Goal: Task Accomplishment & Management: Manage account settings

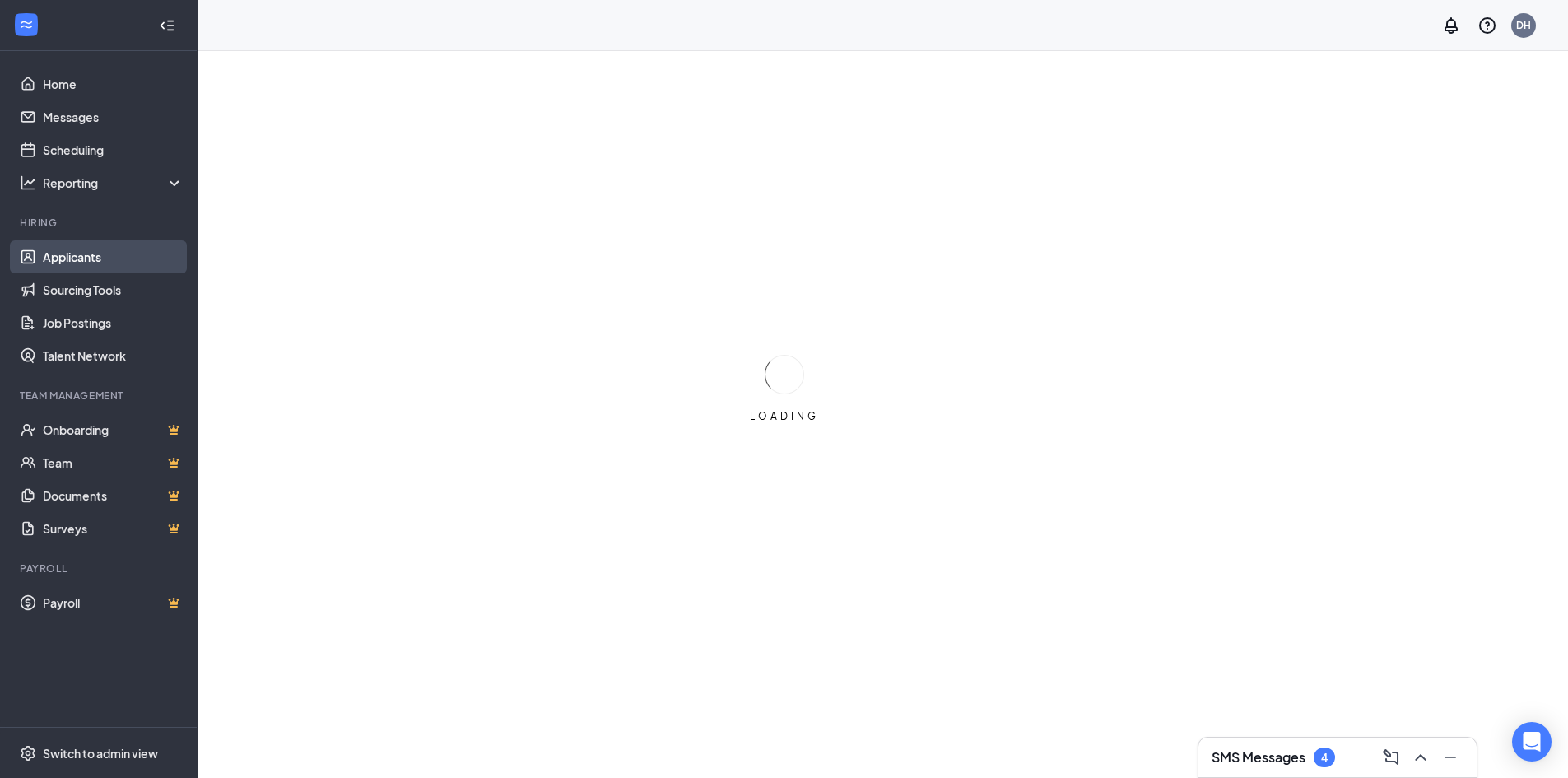
click at [87, 256] on link "Applicants" at bounding box center [113, 256] width 141 height 33
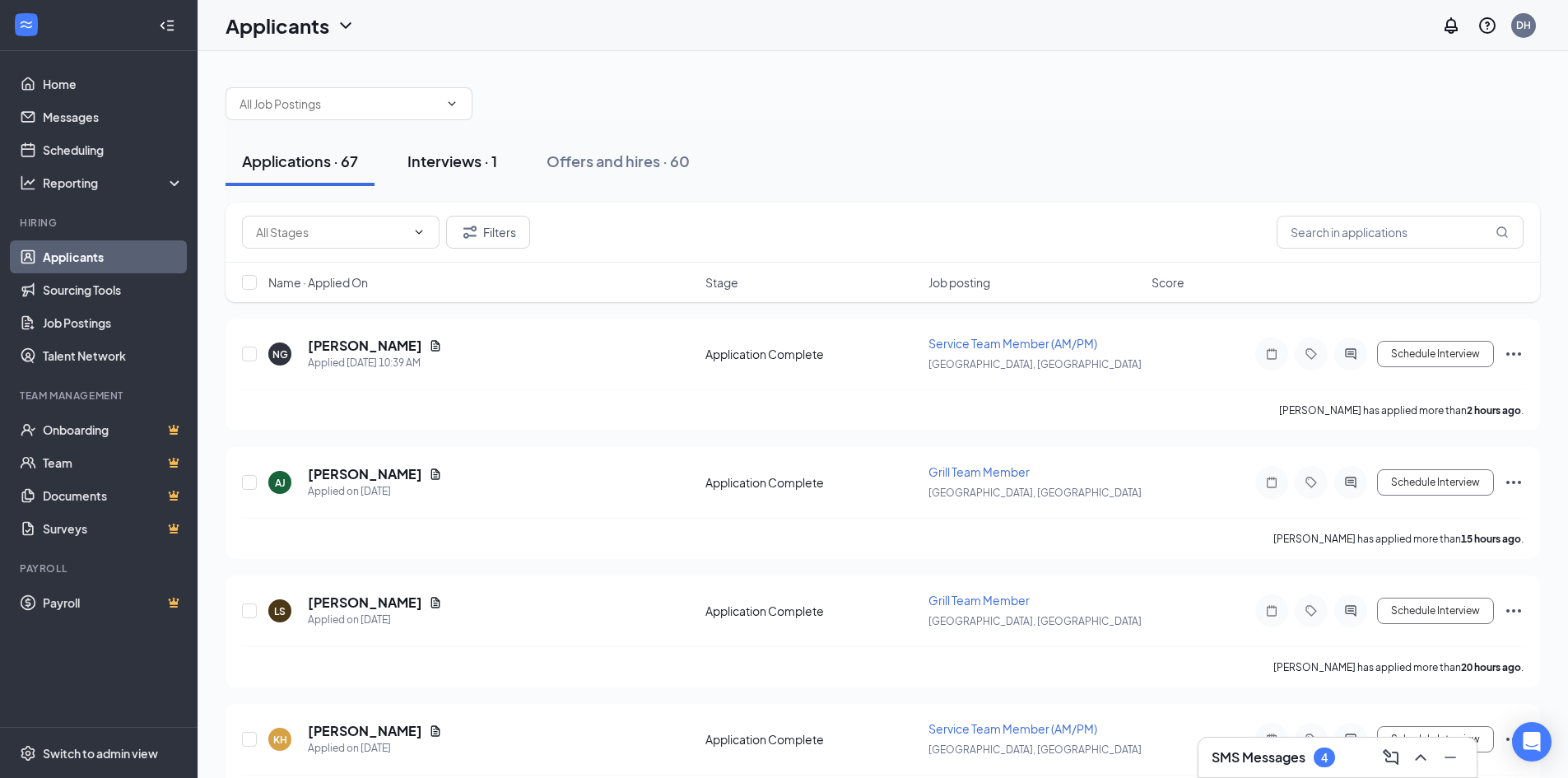
click at [473, 159] on div "Interviews · 1" at bounding box center [452, 161] width 89 height 21
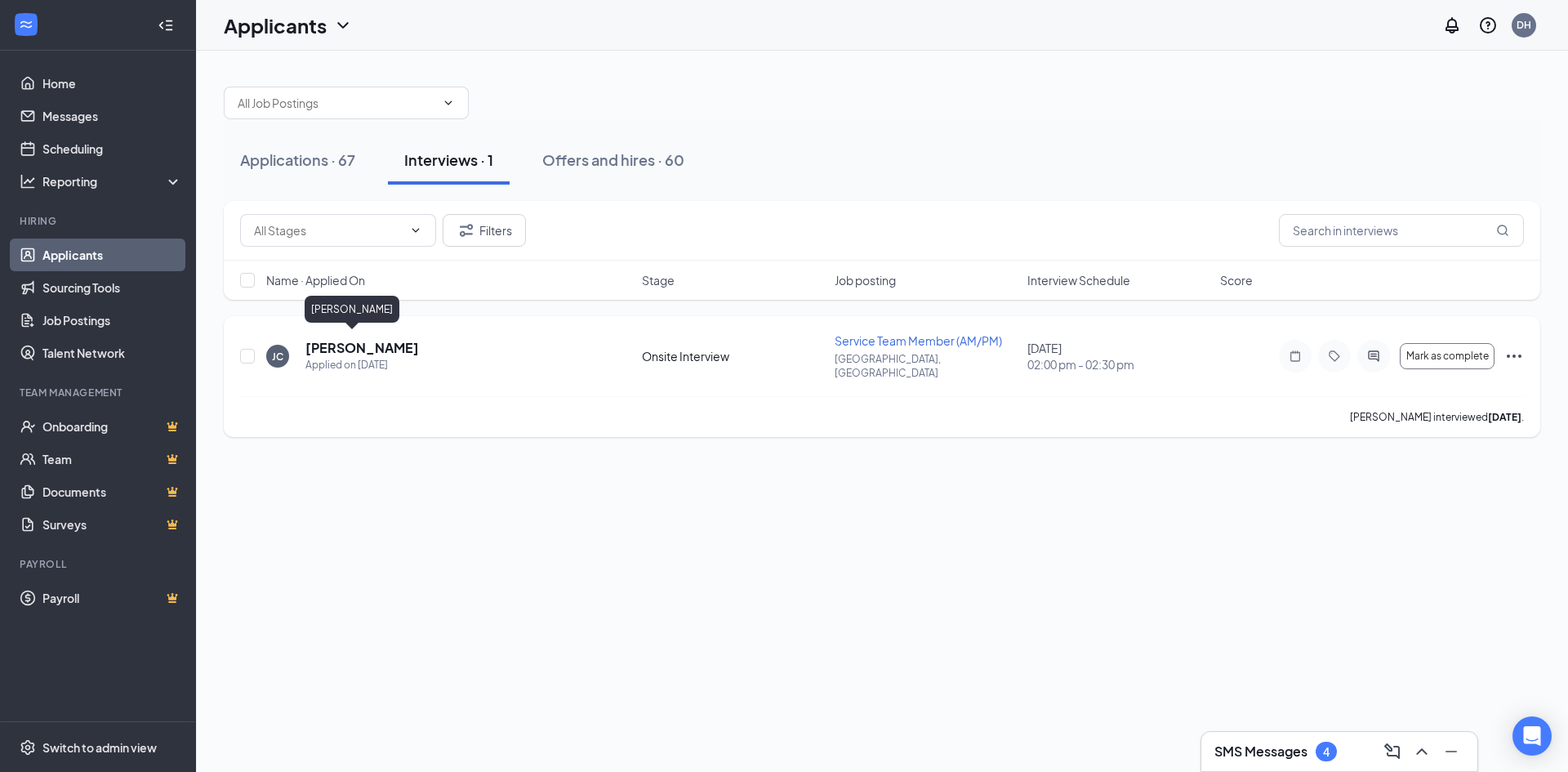
click at [336, 347] on h5 "[PERSON_NAME]" at bounding box center [362, 348] width 113 height 18
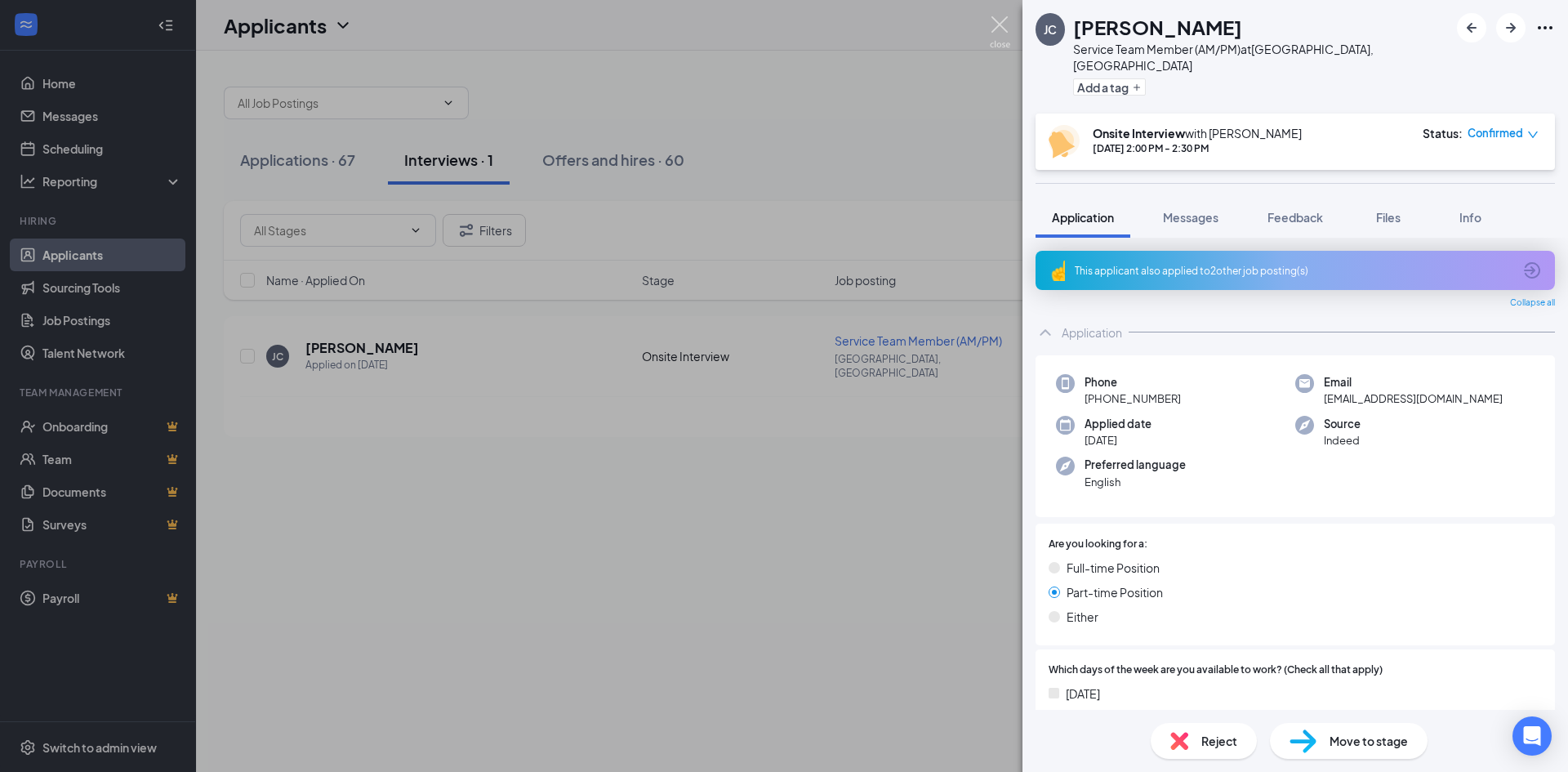
click at [1001, 28] on img at bounding box center [1000, 33] width 21 height 32
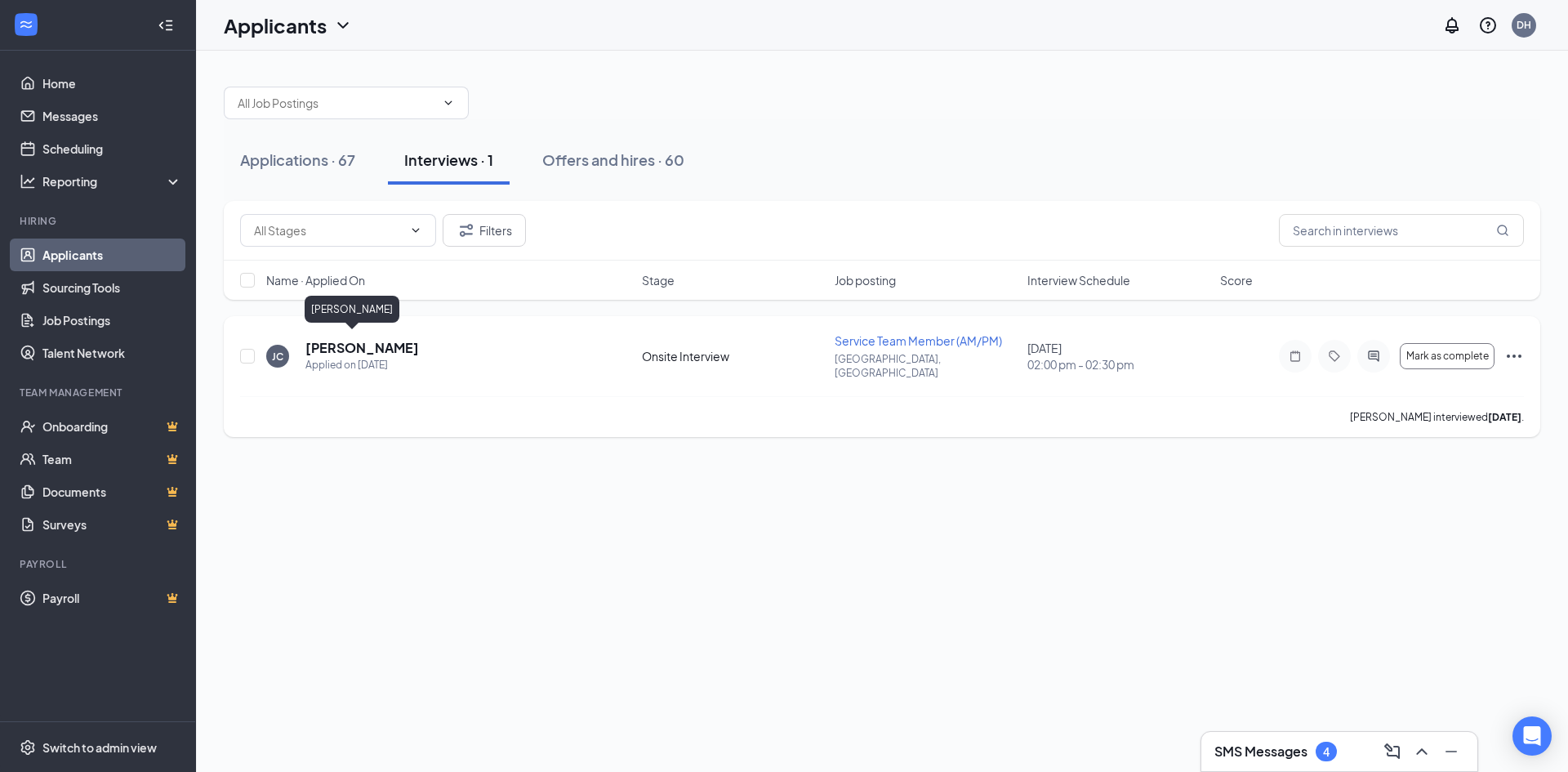
click at [344, 343] on h5 "[PERSON_NAME]" at bounding box center [362, 348] width 113 height 18
